Goal: Complete application form: Complete application form

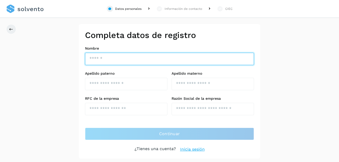
click at [101, 57] on input "text" at bounding box center [169, 59] width 169 height 12
type input "**********"
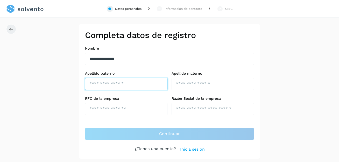
click at [130, 83] on input "text" at bounding box center [126, 84] width 82 height 12
type input "********"
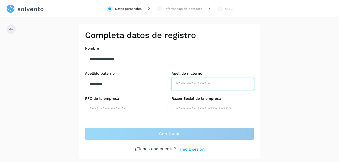
click at [178, 81] on input "text" at bounding box center [212, 84] width 82 height 12
type input "*********"
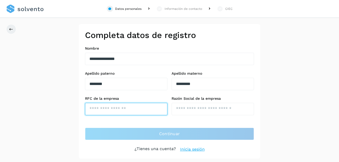
click at [103, 109] on input "text" at bounding box center [126, 109] width 82 height 12
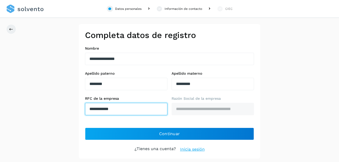
type input "**********"
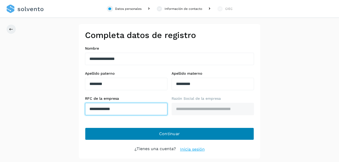
type input "**********"
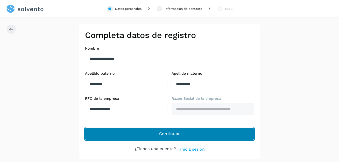
click at [165, 134] on span "Continuar" at bounding box center [169, 134] width 21 height 6
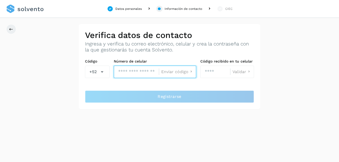
click at [133, 71] on input "tel" at bounding box center [136, 72] width 45 height 12
type input "**********"
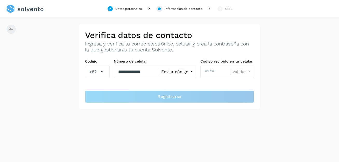
click at [189, 73] on icon at bounding box center [190, 71] width 5 height 5
click at [214, 73] on input "number" at bounding box center [215, 72] width 30 height 12
type input "****"
click at [243, 72] on span "Validar" at bounding box center [239, 72] width 14 height 4
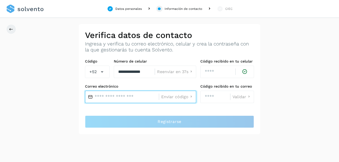
click at [115, 98] on input "text" at bounding box center [122, 97] width 74 height 12
type input "**********"
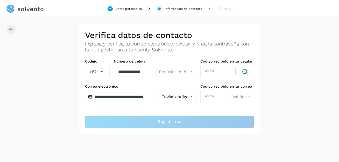
click at [176, 98] on span "Enviar código" at bounding box center [174, 97] width 27 height 4
click at [215, 98] on input "number" at bounding box center [215, 97] width 30 height 12
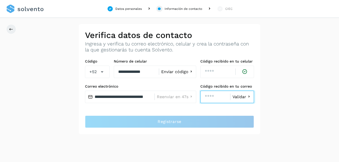
type input "****"
click at [239, 97] on span "Validar" at bounding box center [239, 97] width 14 height 4
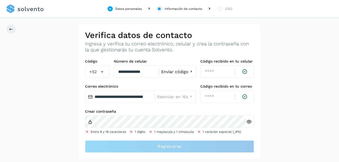
click at [248, 122] on icon at bounding box center [248, 121] width 5 height 5
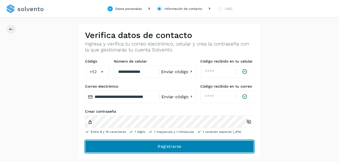
click at [164, 146] on span "Registrarse" at bounding box center [169, 147] width 24 height 6
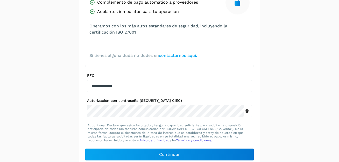
scroll to position [108, 0]
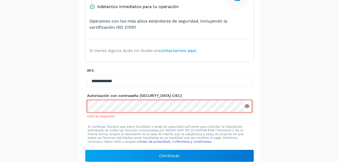
click at [246, 107] on icon at bounding box center [246, 106] width 5 height 5
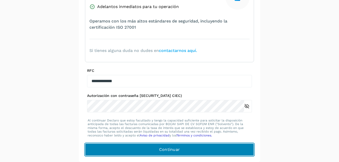
click at [171, 151] on span "Continuar" at bounding box center [169, 150] width 21 height 6
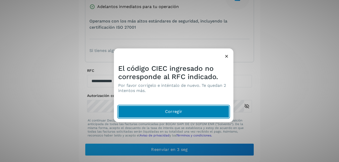
click at [169, 113] on span "Corregir" at bounding box center [173, 112] width 17 height 6
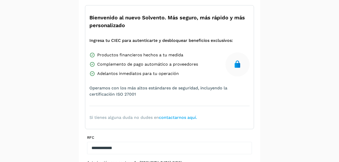
scroll to position [20, 0]
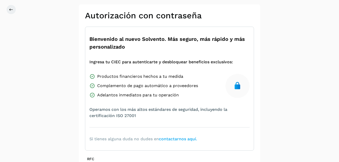
click at [198, 86] on div "Productos financieros hechos a tu medida Complemento de pago automático a prove…" at bounding box center [169, 86] width 160 height 25
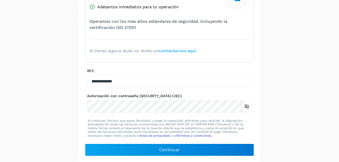
scroll to position [108, 0]
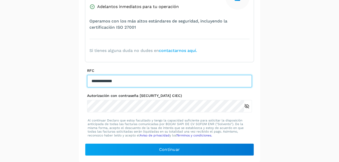
click at [98, 81] on input "**********" at bounding box center [169, 81] width 165 height 12
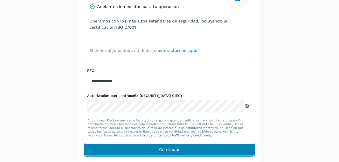
click at [170, 152] on span "Continuar" at bounding box center [169, 150] width 21 height 6
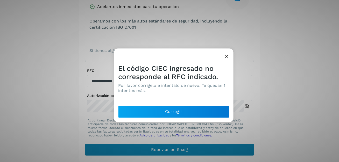
click at [170, 152] on div "El código CIEC ingresado no corresponde al RFC indicado. Por favor corrígelo e …" at bounding box center [169, 81] width 339 height 162
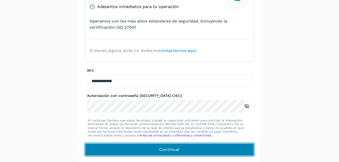
click at [175, 150] on span "Continuar" at bounding box center [169, 150] width 21 height 6
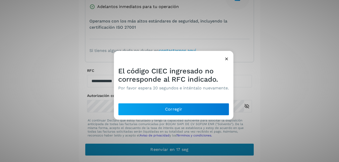
click at [175, 150] on div "El código CIEC ingresado no corresponde al RFC indicado. Por favor espera 20 se…" at bounding box center [169, 81] width 339 height 162
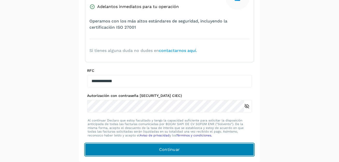
click at [174, 150] on span "Continuar" at bounding box center [169, 150] width 21 height 6
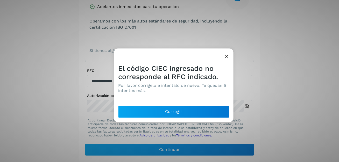
click at [162, 162] on div "El código CIEC ingresado no corresponde al RFC indicado. Por favor corrígelo e …" at bounding box center [169, 81] width 339 height 162
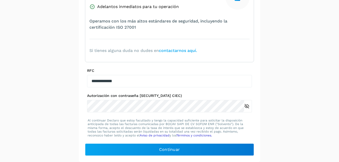
click at [162, 125] on p "Al continuar Declaro que estoy facultado y tengo la capacidad suficiente para s…" at bounding box center [170, 128] width 164 height 19
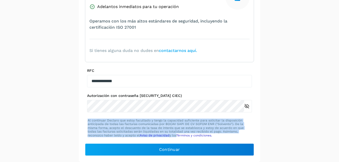
click at [162, 125] on p "Al continuar Declaro que estoy facultado y tengo la capacidad suficiente para s…" at bounding box center [170, 128] width 164 height 19
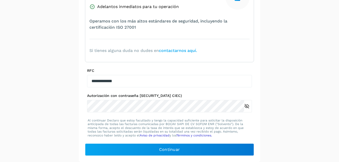
click at [162, 125] on p "Al continuar Declaro que estoy facultado y tengo la capacidad suficiente para s…" at bounding box center [170, 128] width 164 height 19
click at [170, 121] on p "Al continuar Declaro que estoy facultado y tengo la capacidad suficiente para s…" at bounding box center [170, 128] width 164 height 19
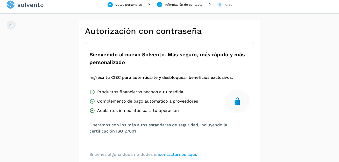
scroll to position [0, 0]
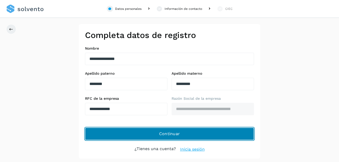
click at [171, 133] on span "Continuar" at bounding box center [169, 134] width 21 height 6
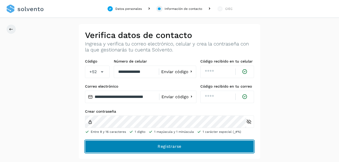
click at [176, 147] on span "Registrarse" at bounding box center [169, 147] width 24 height 6
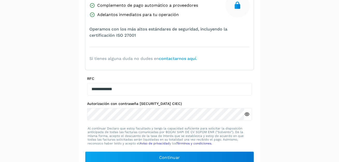
scroll to position [108, 0]
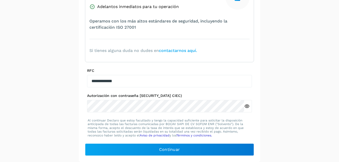
click at [247, 105] on icon at bounding box center [246, 106] width 5 height 5
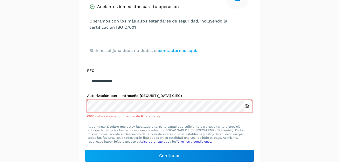
click at [246, 108] on icon at bounding box center [246, 106] width 5 height 5
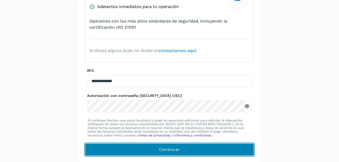
click at [161, 151] on span "Continuar" at bounding box center [169, 150] width 21 height 6
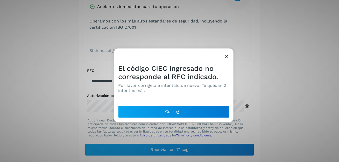
click at [225, 58] on icon at bounding box center [226, 56] width 5 height 5
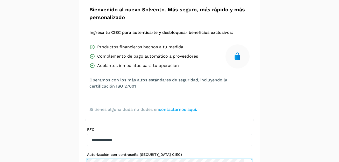
scroll to position [0, 0]
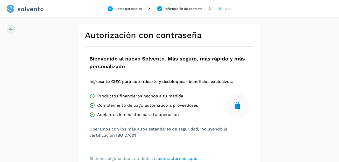
click at [172, 9] on div "Información de contacto" at bounding box center [184, 8] width 38 height 5
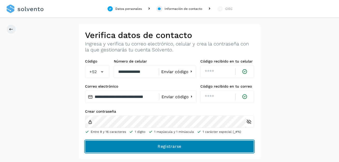
click at [178, 148] on span "Registrarse" at bounding box center [169, 147] width 24 height 6
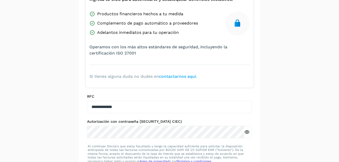
scroll to position [108, 0]
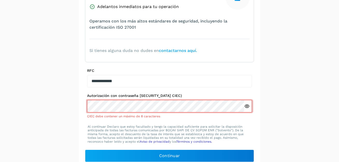
click at [247, 105] on icon at bounding box center [246, 106] width 5 height 5
click at [166, 140] on link "Aviso de privacidad" at bounding box center [155, 142] width 30 height 4
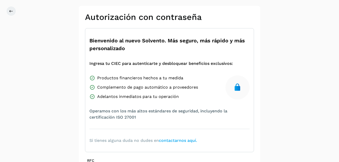
scroll to position [114, 0]
